Goal: Navigation & Orientation: Go to known website

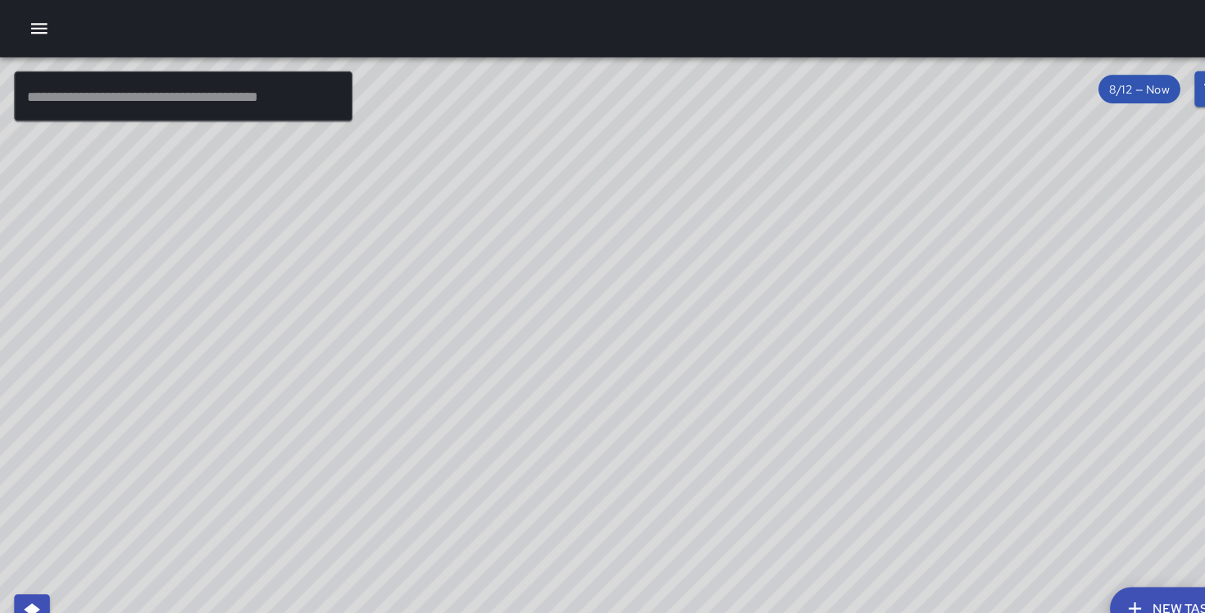
drag, startPoint x: 246, startPoint y: 203, endPoint x: 147, endPoint y: 453, distance: 268.3
click at [147, 453] on div "© Mapbox © OpenStreetMap Improve this map" at bounding box center [573, 332] width 1146 height 560
drag, startPoint x: 331, startPoint y: 267, endPoint x: 431, endPoint y: 194, distance: 124.3
click at [431, 194] on div "© Mapbox © OpenStreetMap Improve this map" at bounding box center [573, 332] width 1146 height 560
